Goal: Find specific page/section: Find specific page/section

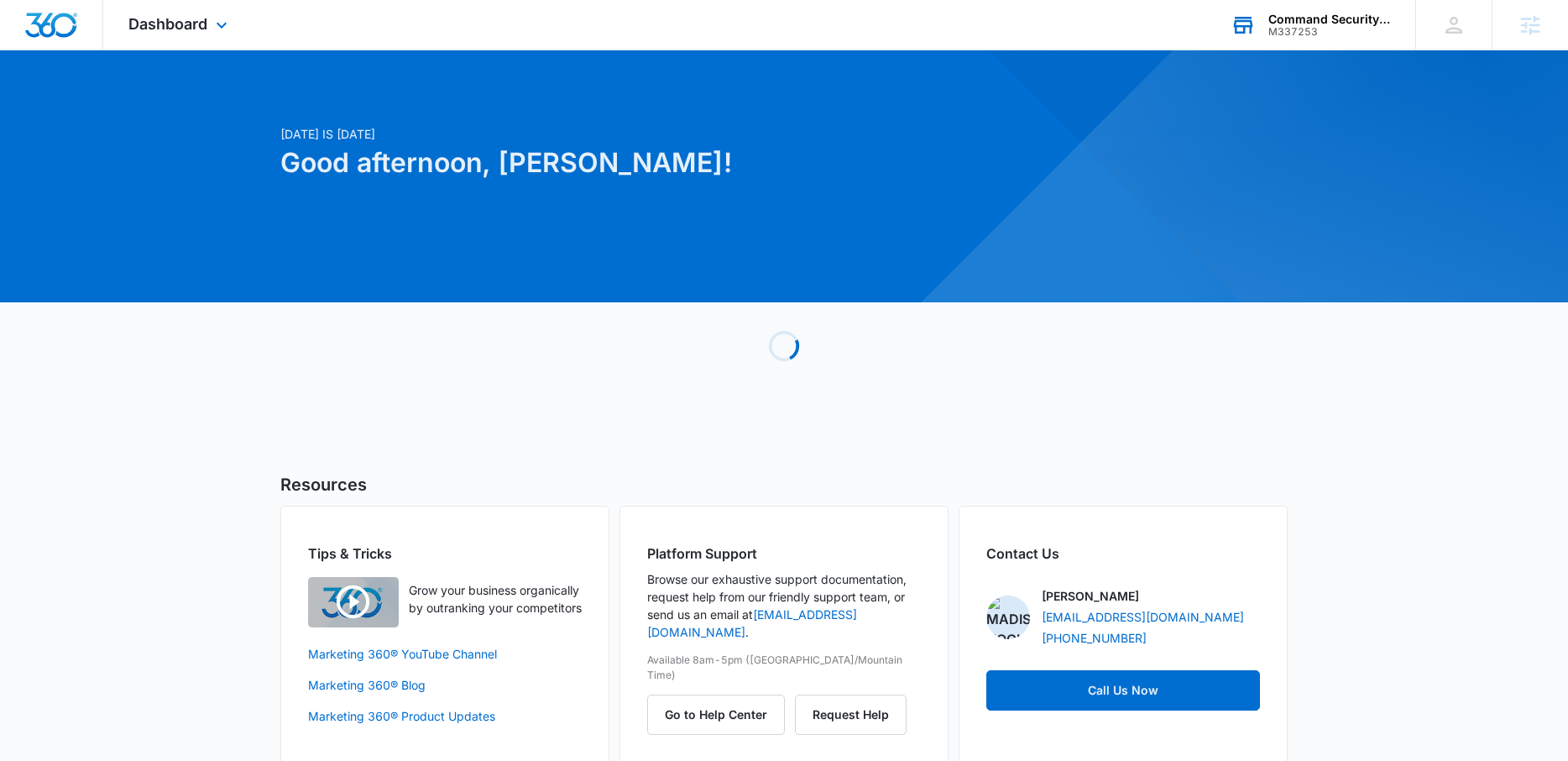
click at [1242, 18] on icon at bounding box center [1243, 18] width 17 height 3
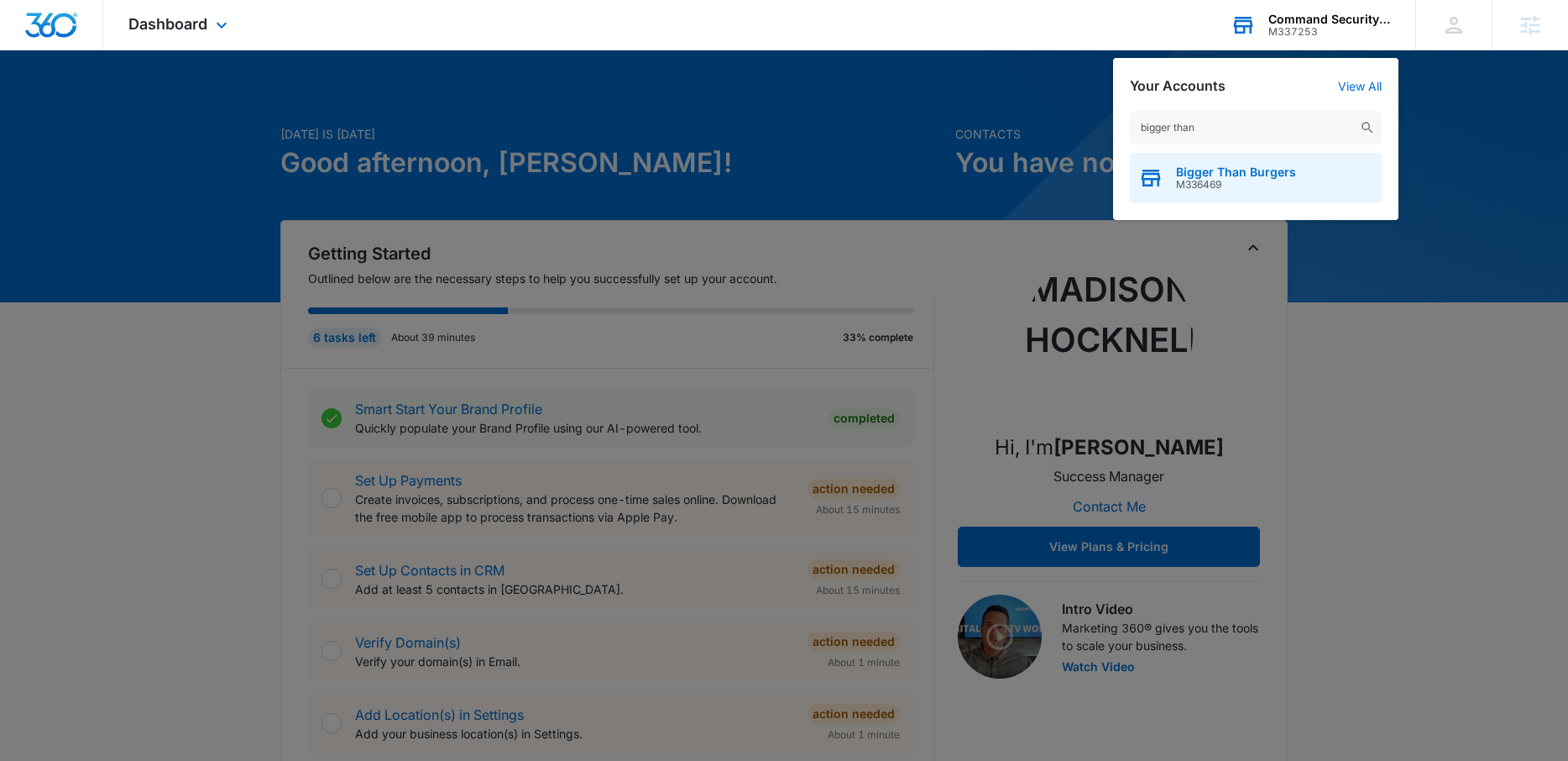
type input "bigger than"
click at [1248, 167] on span "Bigger Than Burgers" at bounding box center [1236, 172] width 120 height 13
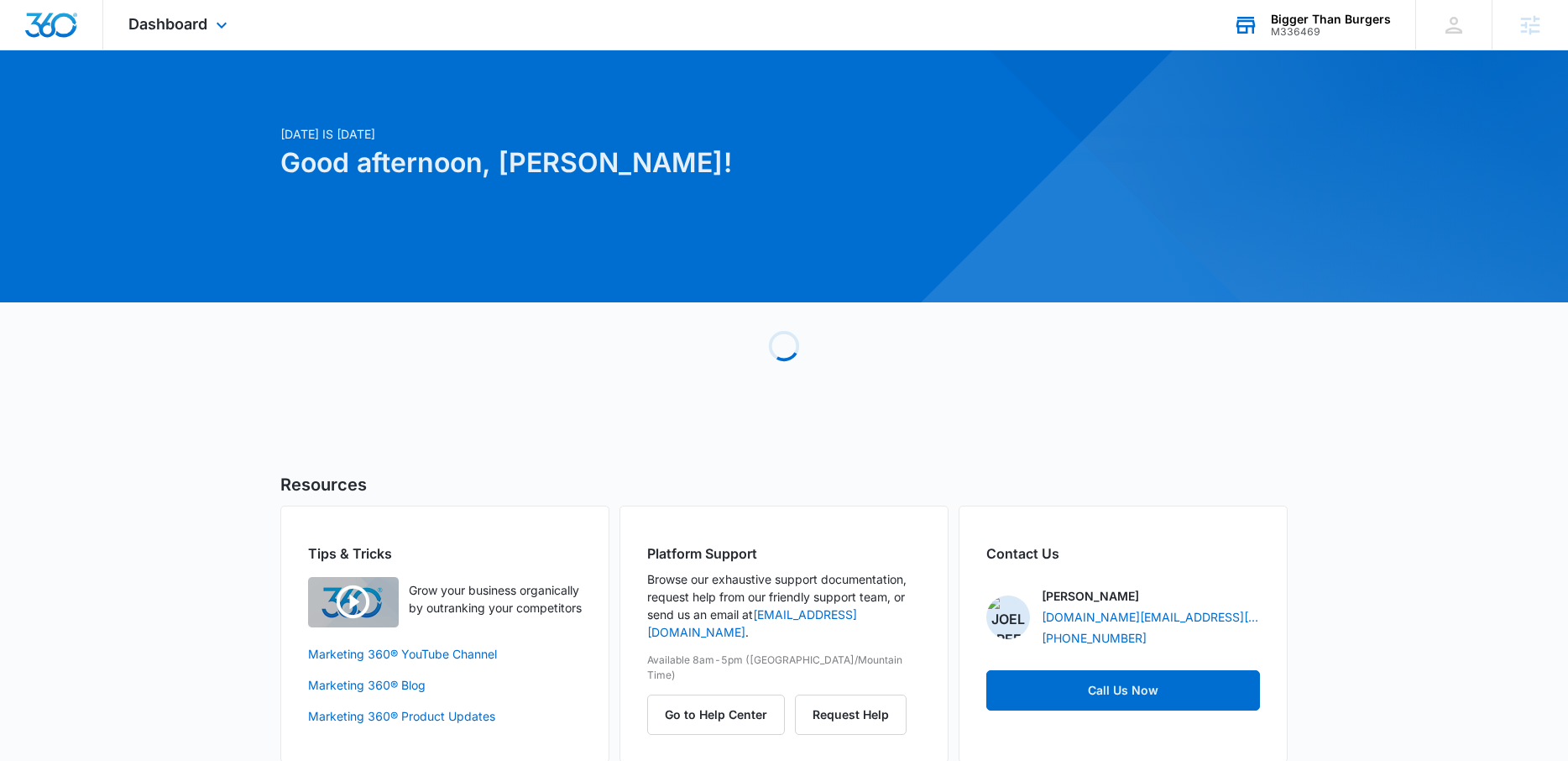
click at [195, 3] on div "Dashboard Apps Reputation Websites Forms CRM Email Social Shop Content Ads Inte…" at bounding box center [180, 24] width 154 height 50
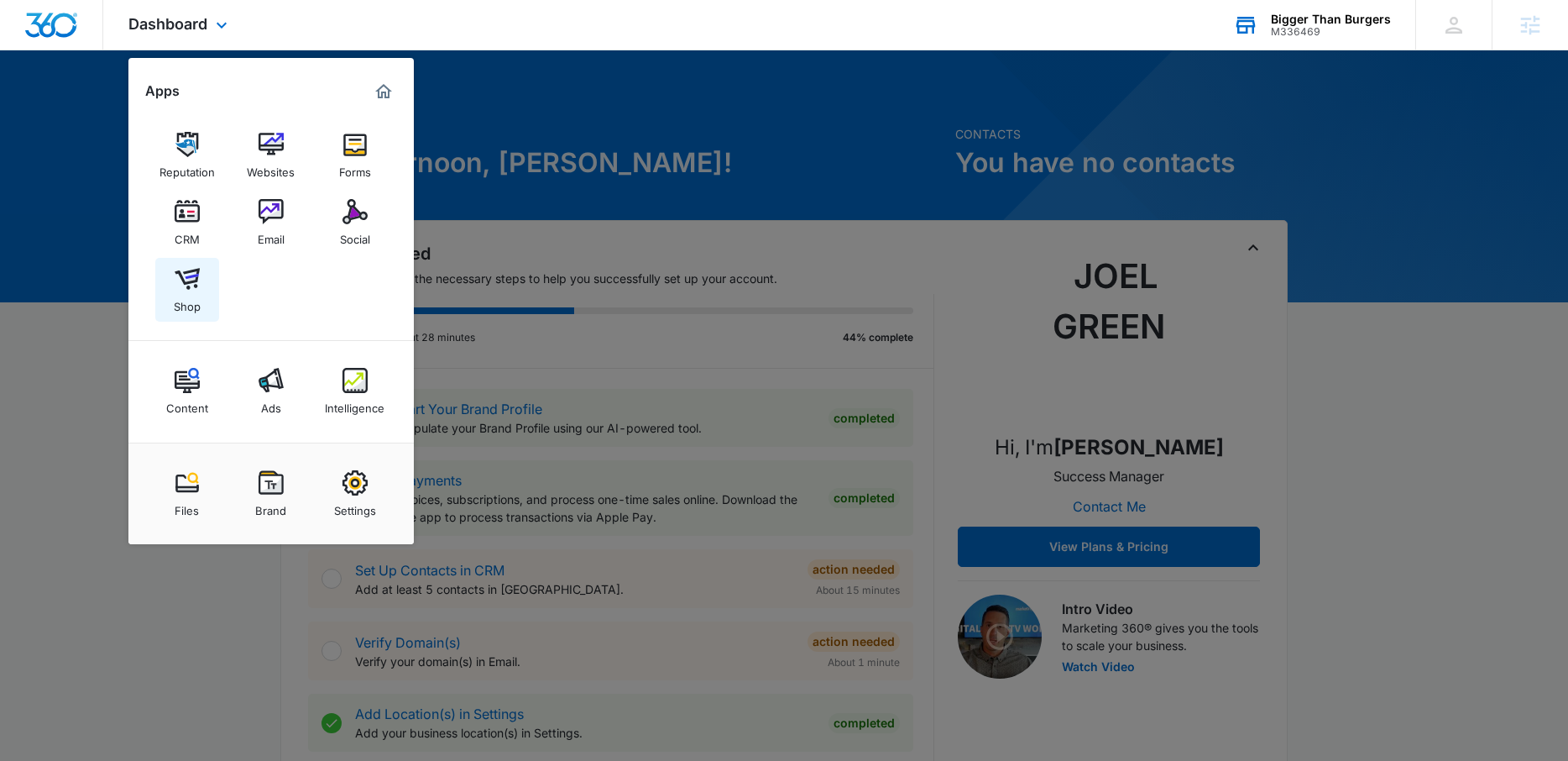
click at [194, 293] on div "Shop" at bounding box center [187, 302] width 27 height 22
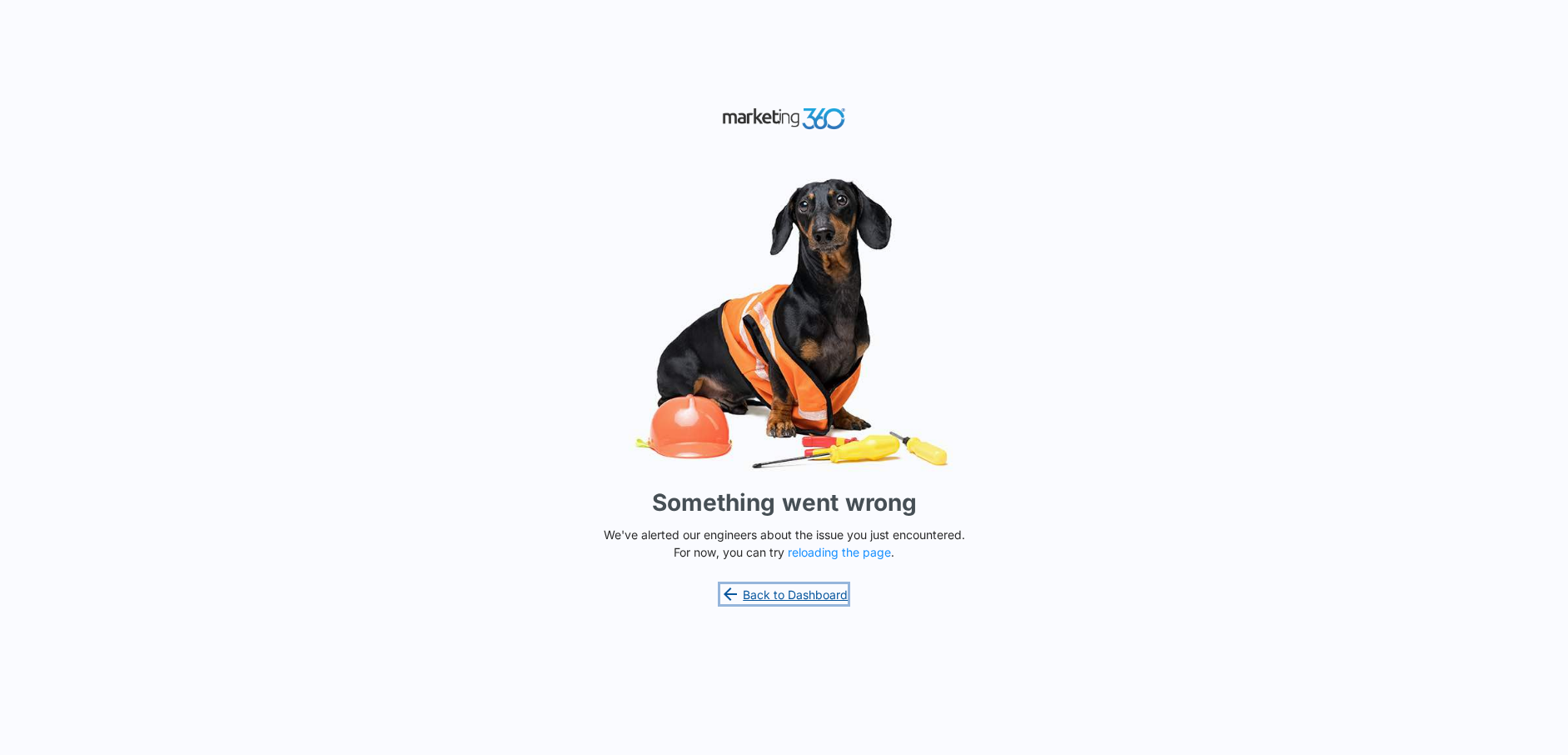
click at [768, 589] on link "Back to Dashboard" at bounding box center [784, 594] width 128 height 20
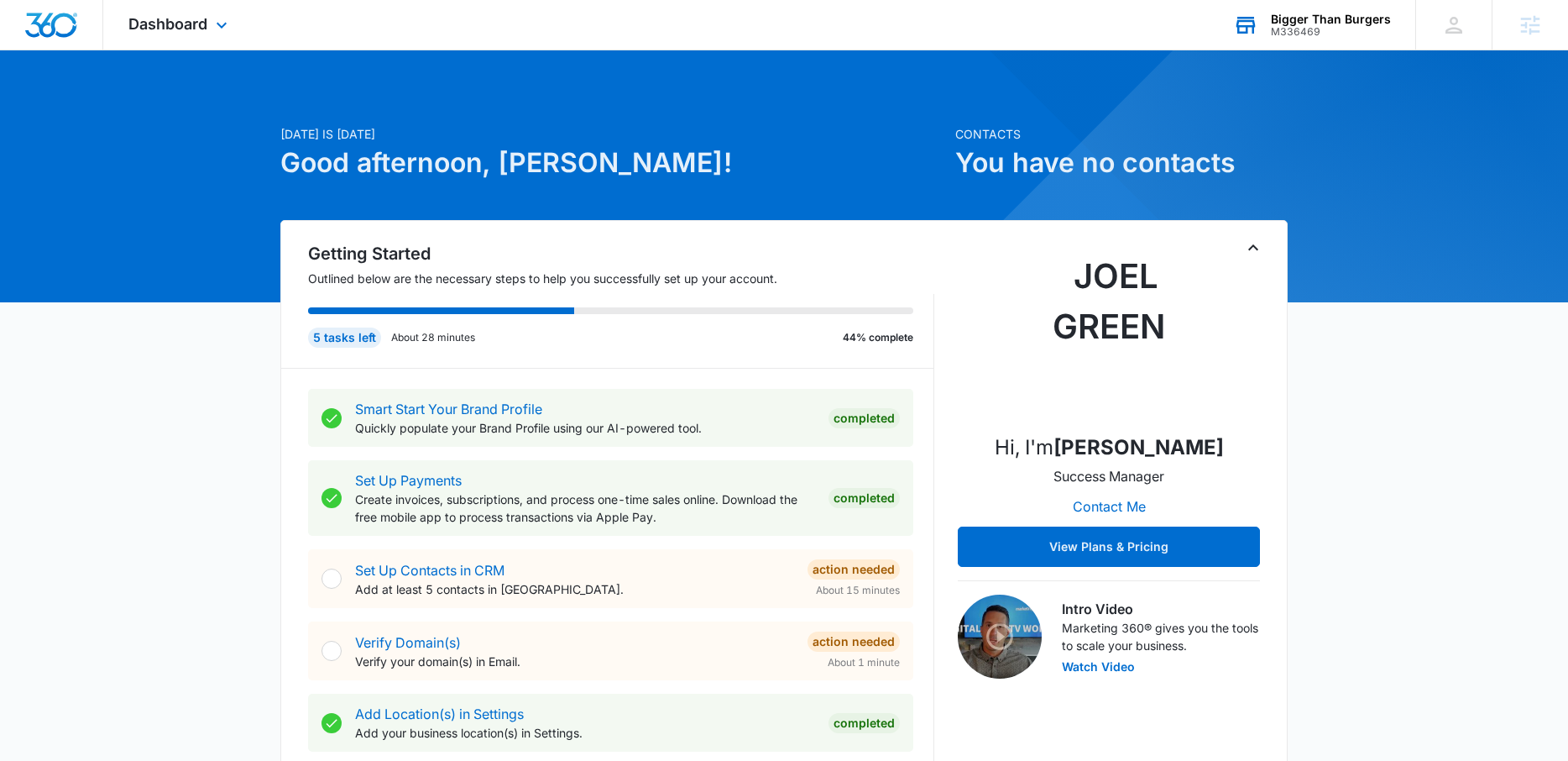
click at [1256, 41] on div "Bigger Than Burgers M336469 Your Accounts View All" at bounding box center [1312, 24] width 207 height 50
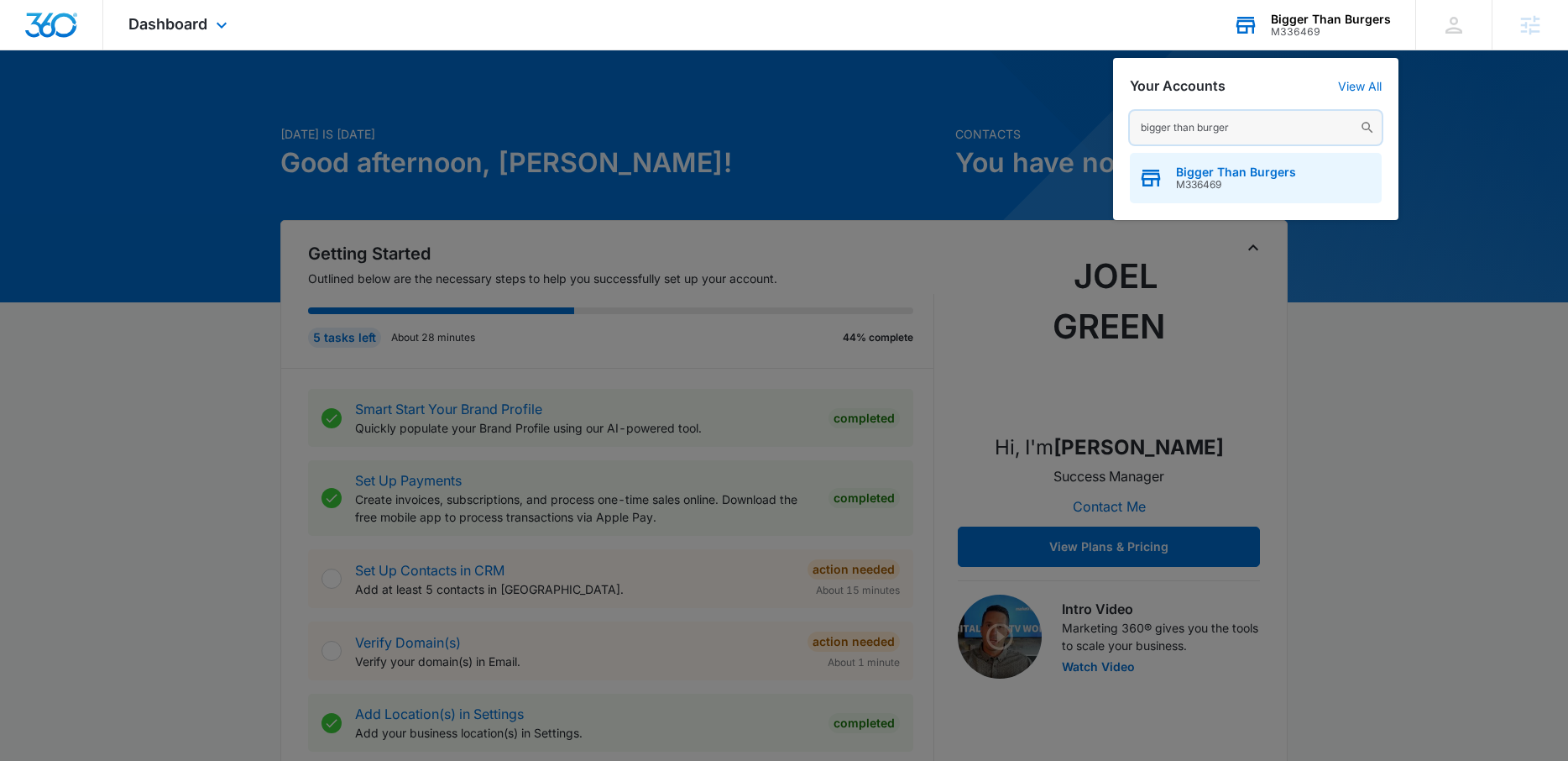
type input "bigger than burger"
click at [1233, 188] on span "M336469" at bounding box center [1236, 185] width 120 height 12
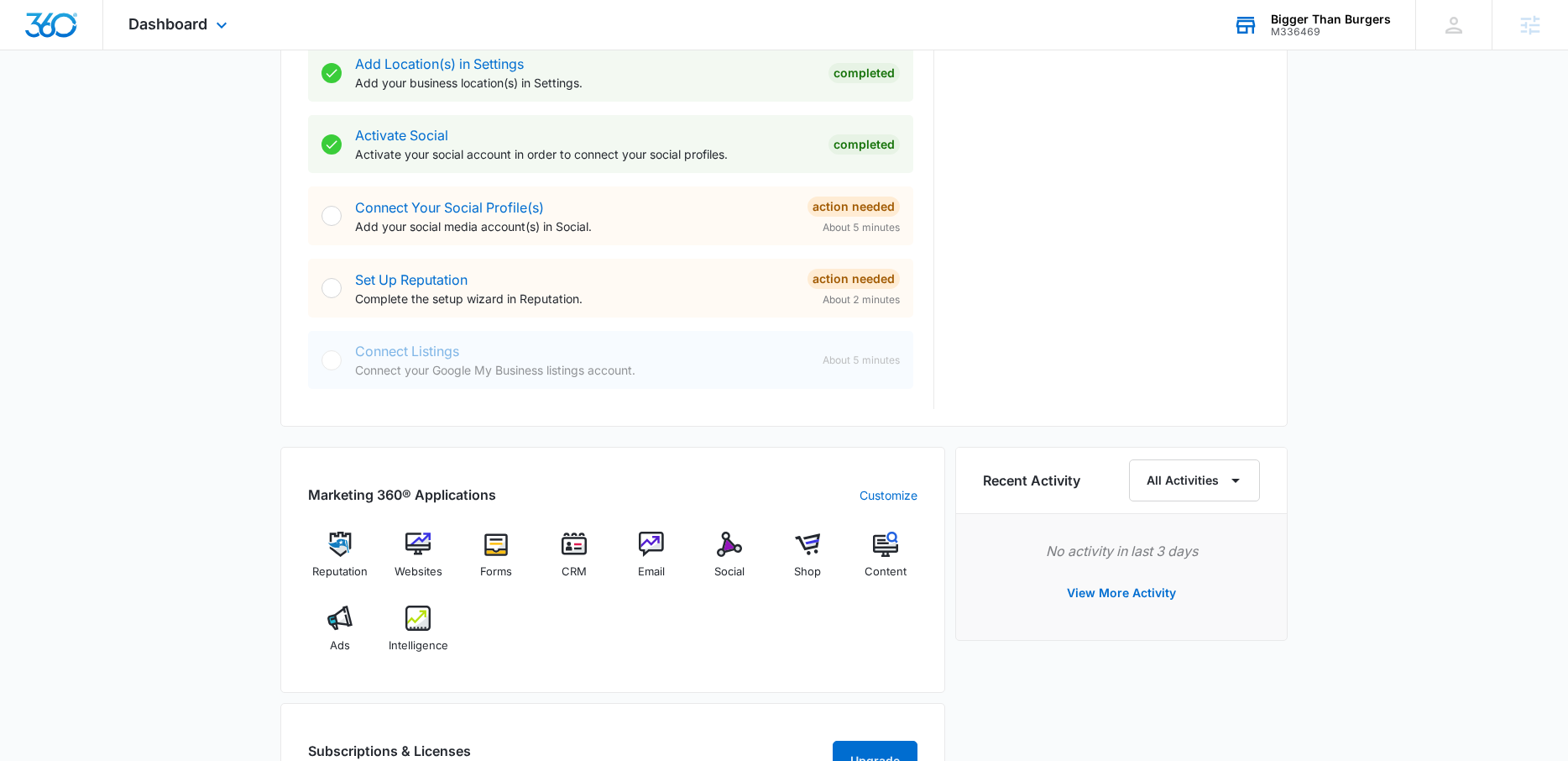
scroll to position [717, 0]
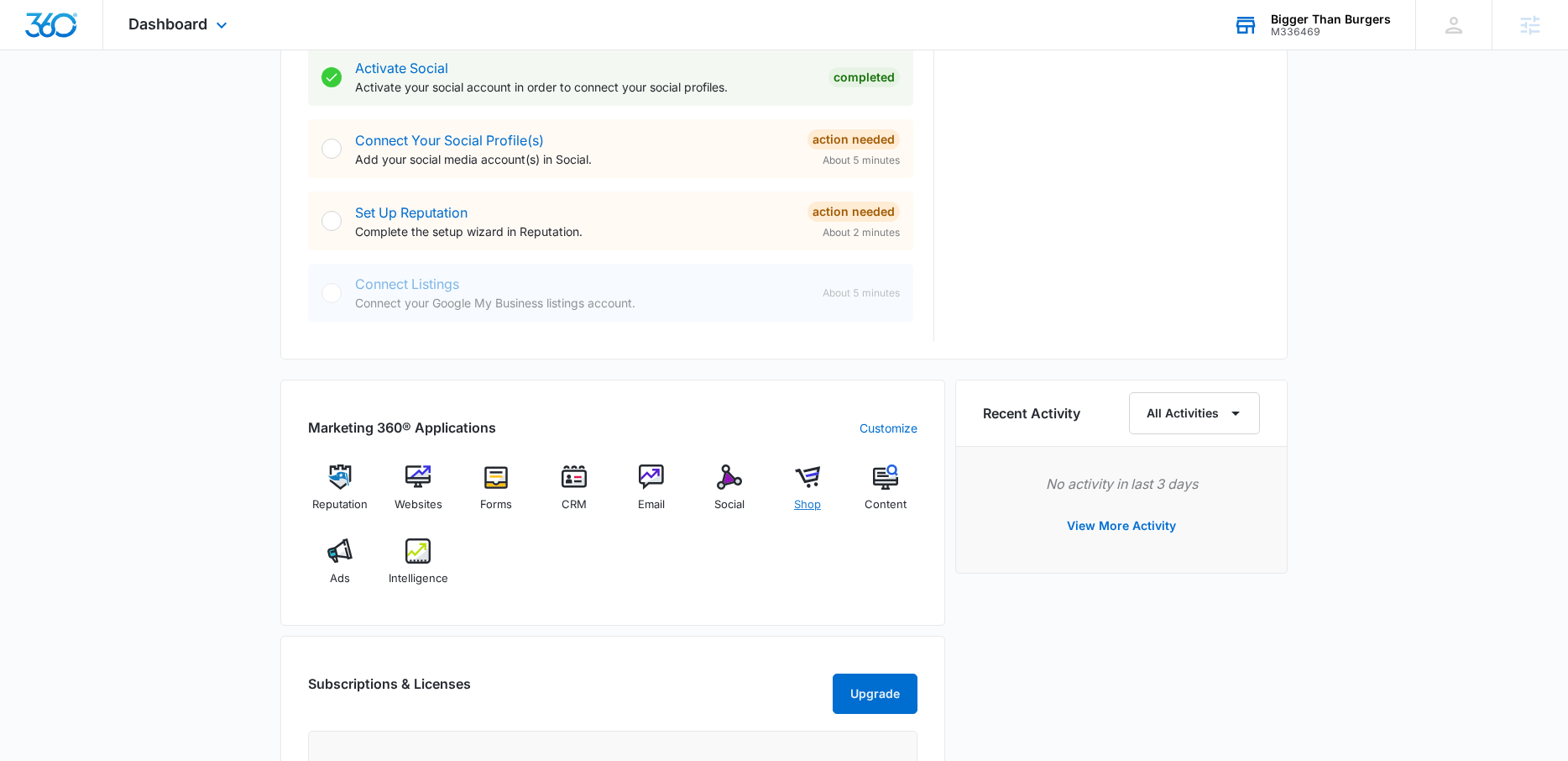
click at [811, 471] on img at bounding box center [807, 477] width 25 height 25
